Goal: Navigation & Orientation: Understand site structure

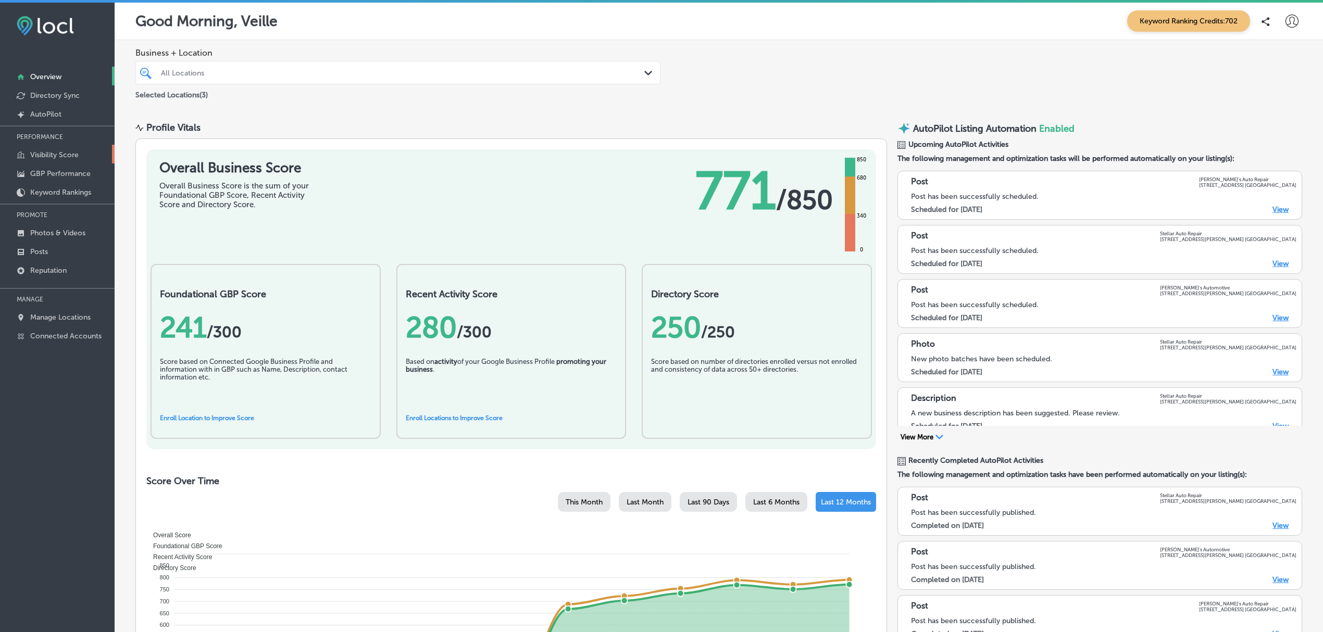
click at [61, 151] on p "Visibility Score" at bounding box center [54, 155] width 48 height 9
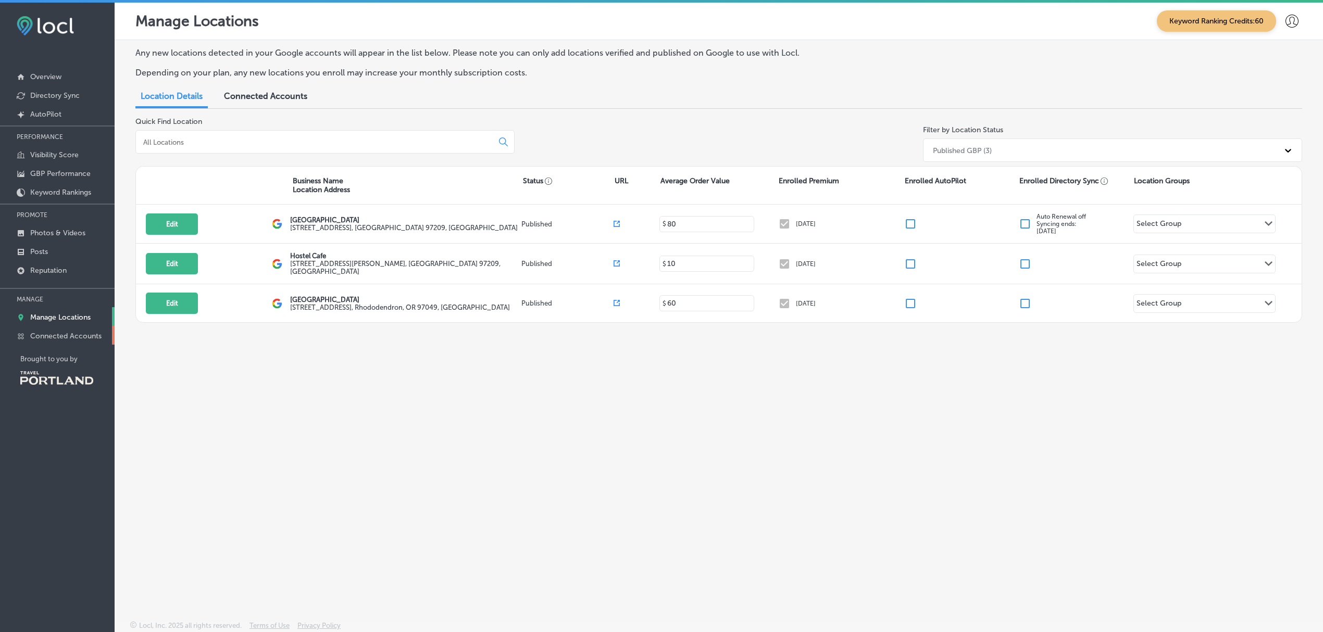
click at [56, 335] on p "Connected Accounts" at bounding box center [65, 336] width 71 height 9
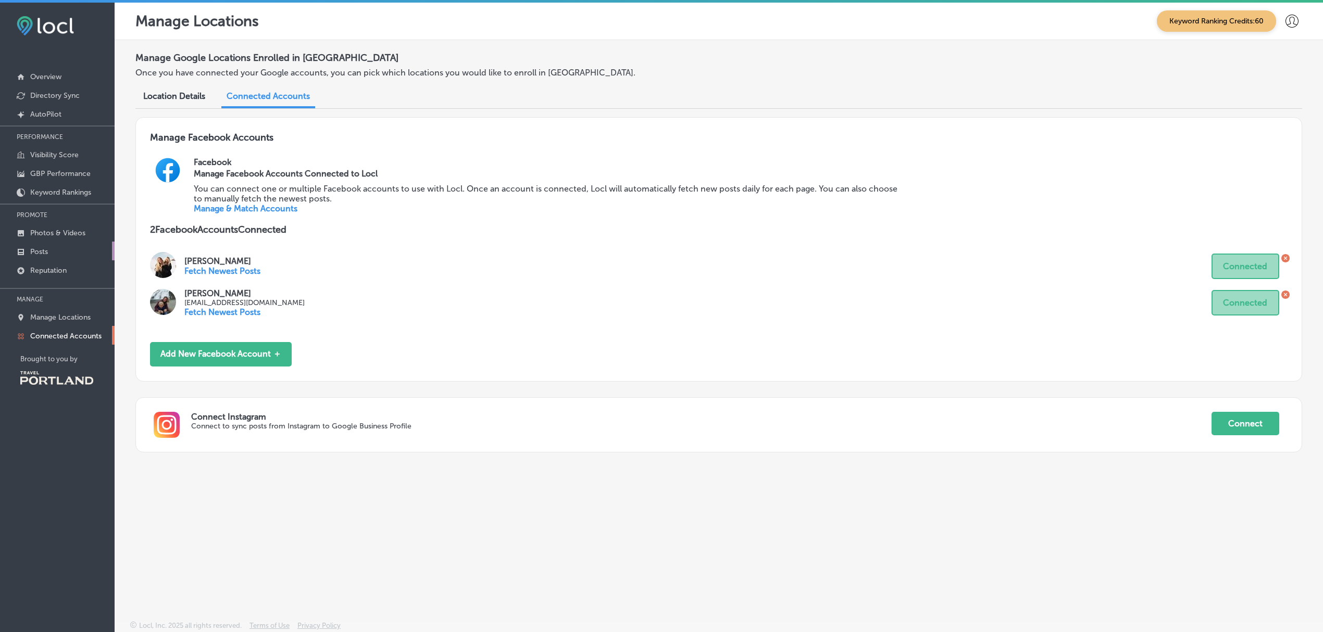
click at [52, 253] on link "Posts" at bounding box center [57, 251] width 115 height 19
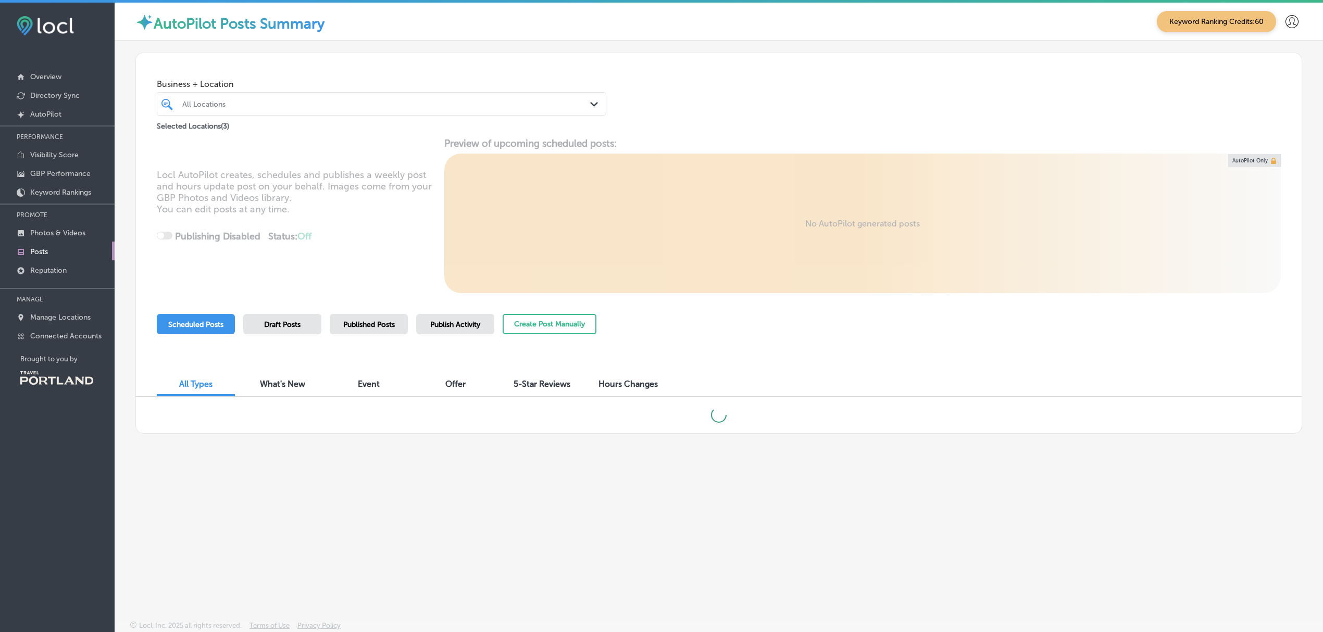
click at [284, 323] on span "Draft Posts" at bounding box center [282, 324] width 36 height 9
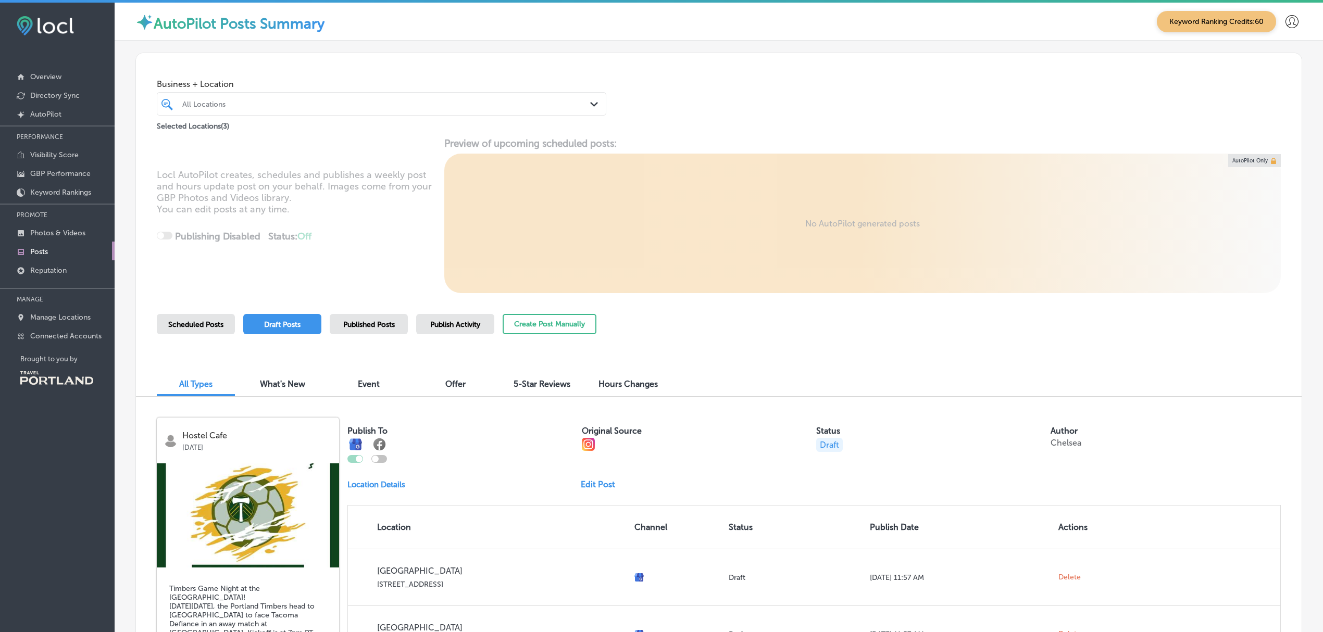
click at [373, 321] on span "Published Posts" at bounding box center [369, 324] width 52 height 9
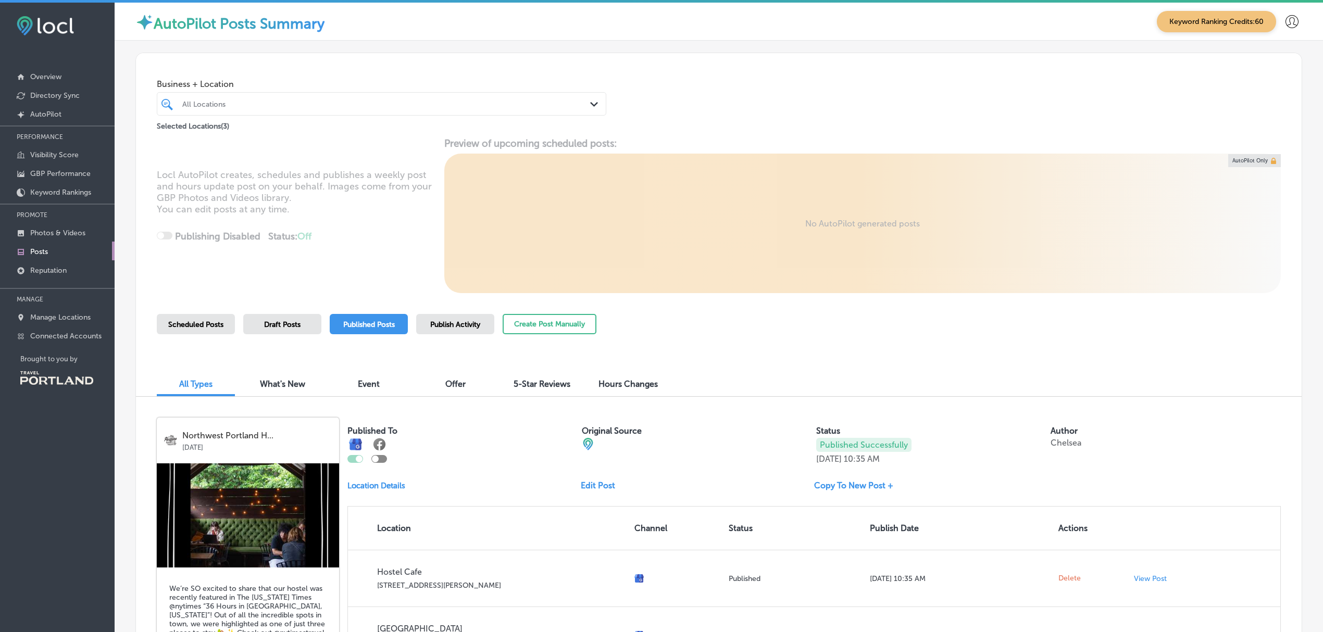
click at [442, 325] on span "Publish Activity" at bounding box center [455, 324] width 50 height 9
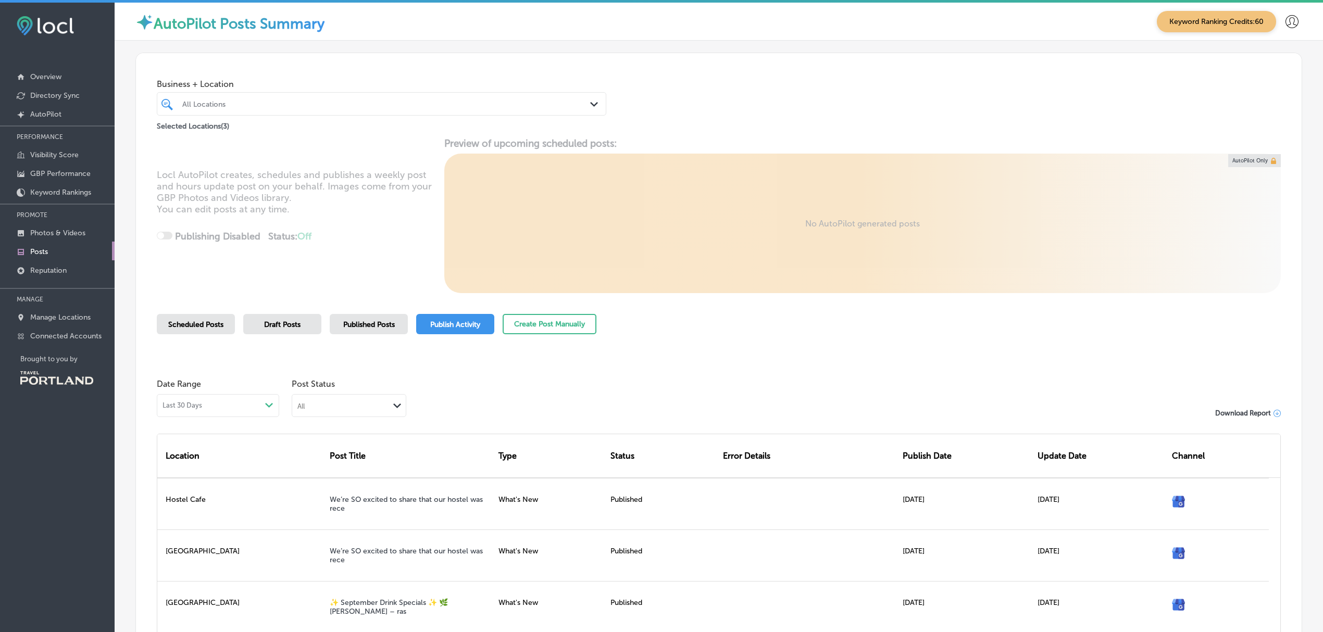
click at [187, 329] on div "Scheduled Posts" at bounding box center [196, 324] width 78 height 20
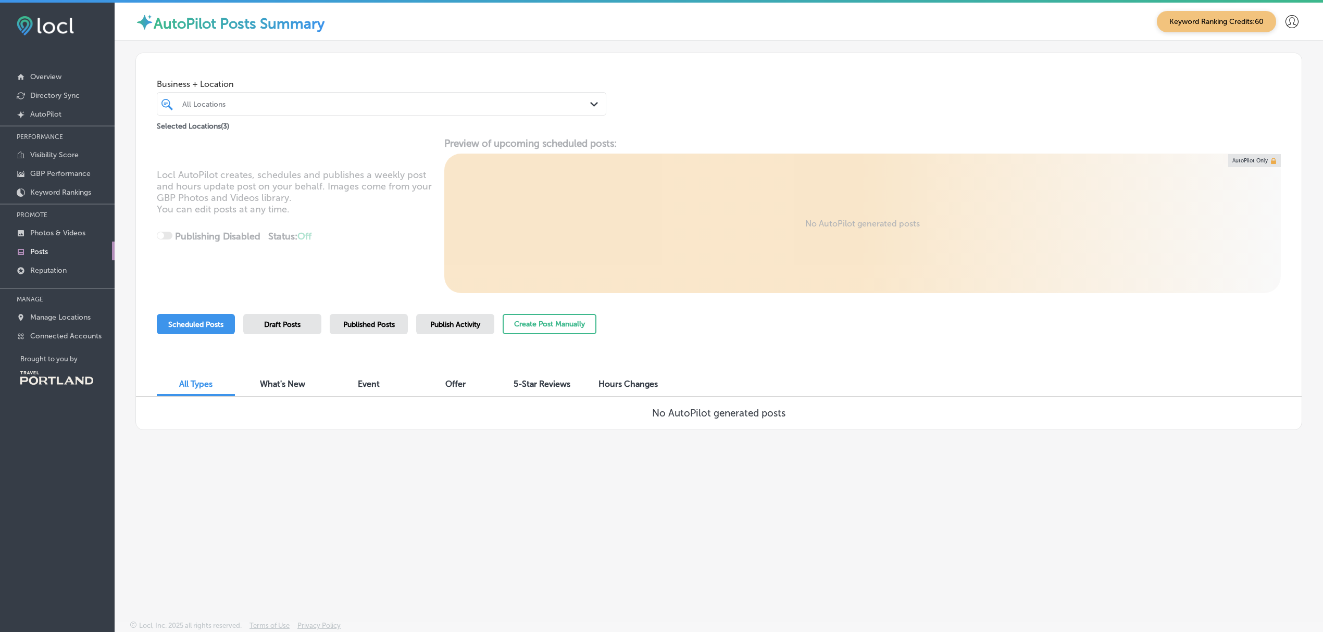
click at [278, 320] on span "Draft Posts" at bounding box center [282, 324] width 36 height 9
